Goal: Book appointment/travel/reservation

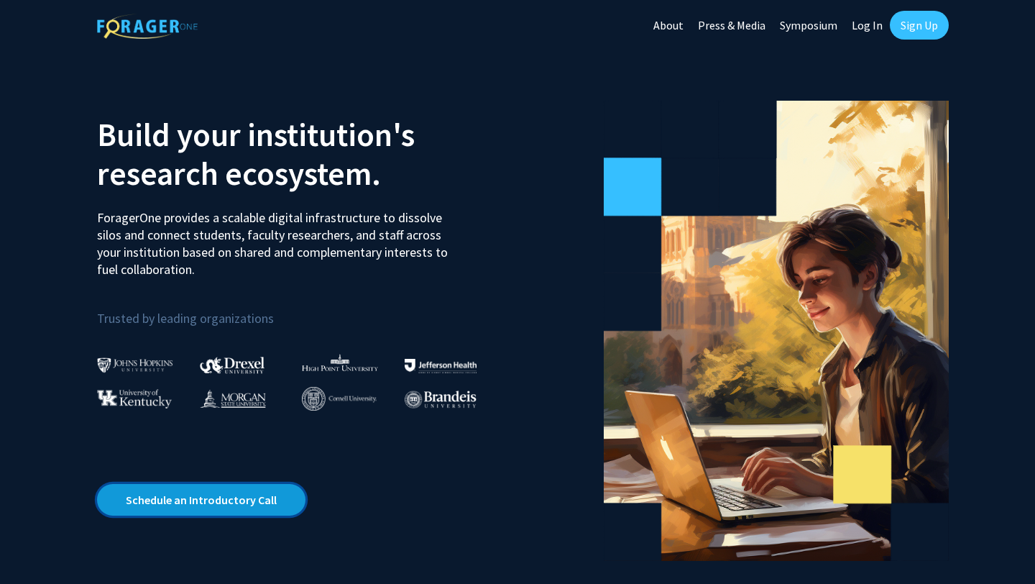
click at [194, 502] on link "Schedule an Introductory Call" at bounding box center [201, 500] width 208 height 32
click at [750, 25] on link "Press & Media" at bounding box center [732, 25] width 82 height 50
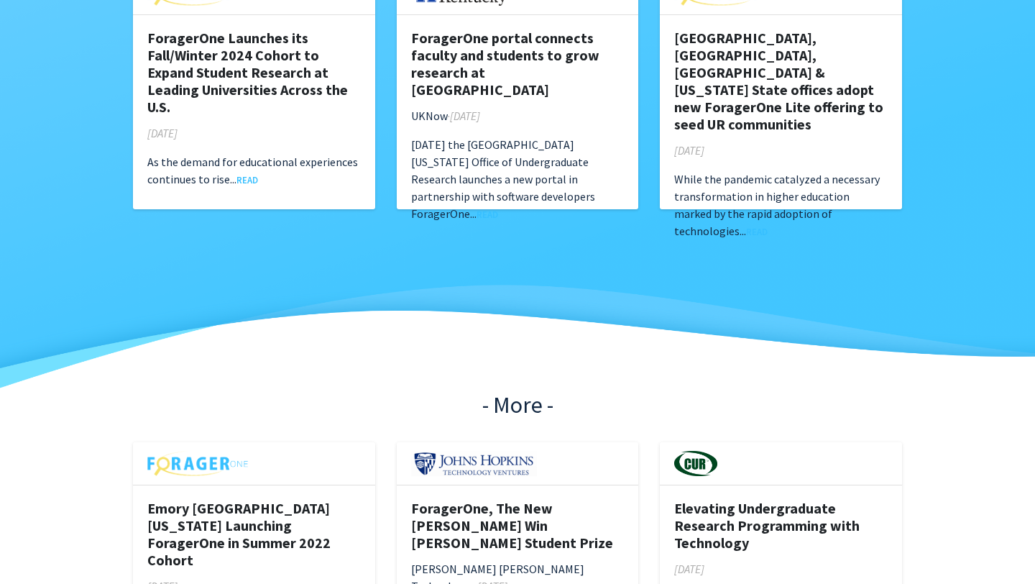
scroll to position [524, 0]
